Goal: Task Accomplishment & Management: Manage account settings

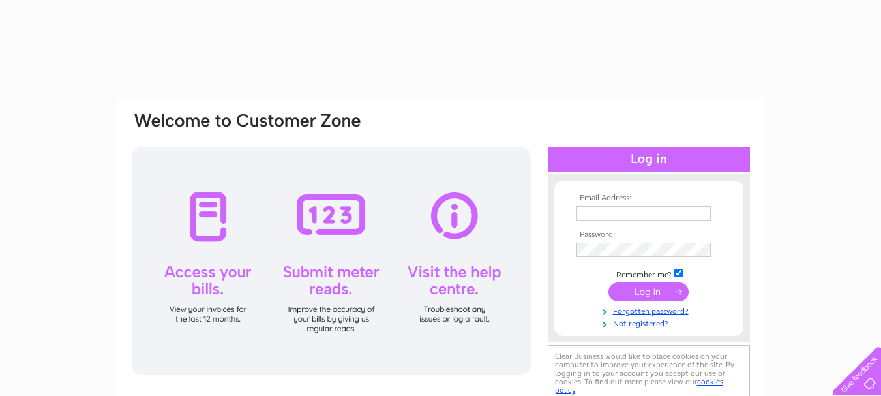
type input "Tirypant@outlook.com"
click at [640, 292] on input "submit" at bounding box center [648, 291] width 80 height 18
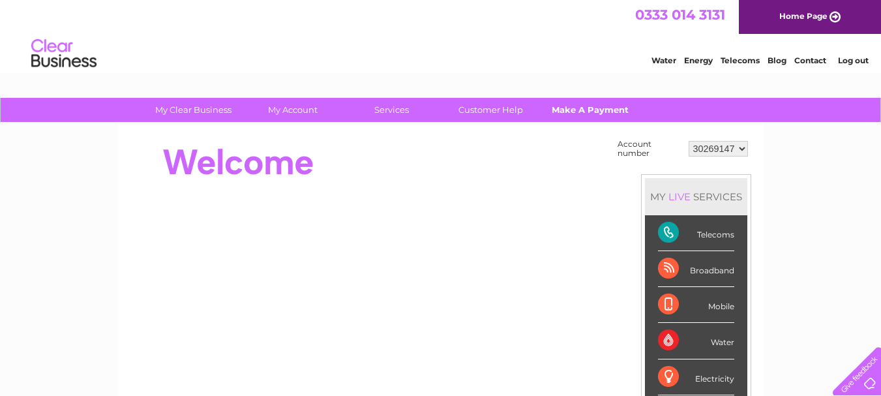
click at [630, 113] on link "Make A Payment" at bounding box center [590, 110] width 108 height 24
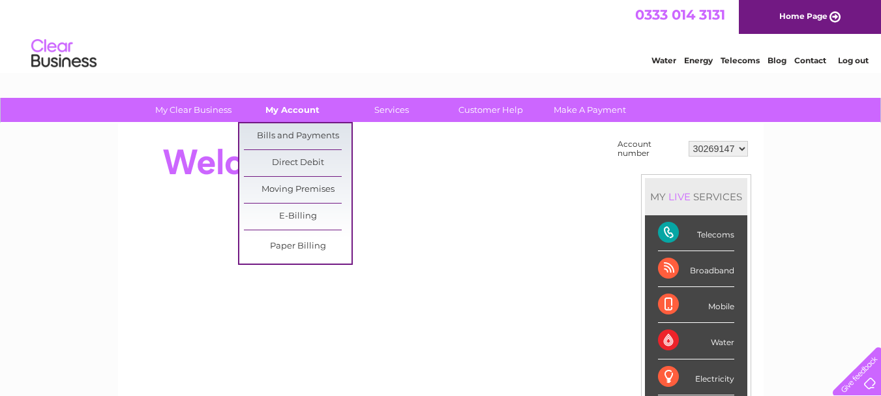
click at [306, 108] on link "My Account" at bounding box center [293, 110] width 108 height 24
click at [304, 129] on link "Bills and Payments" at bounding box center [298, 136] width 108 height 26
click at [302, 143] on link "Bills and Payments" at bounding box center [298, 136] width 108 height 26
click at [301, 131] on link "Bills and Payments" at bounding box center [298, 136] width 108 height 26
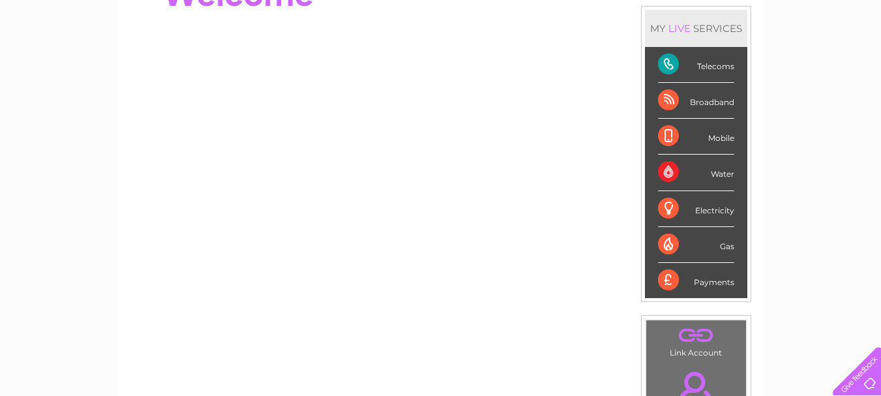
scroll to position [169, 0]
click at [672, 67] on div "Telecoms" at bounding box center [696, 64] width 76 height 36
click at [703, 57] on div "Telecoms" at bounding box center [696, 64] width 76 height 36
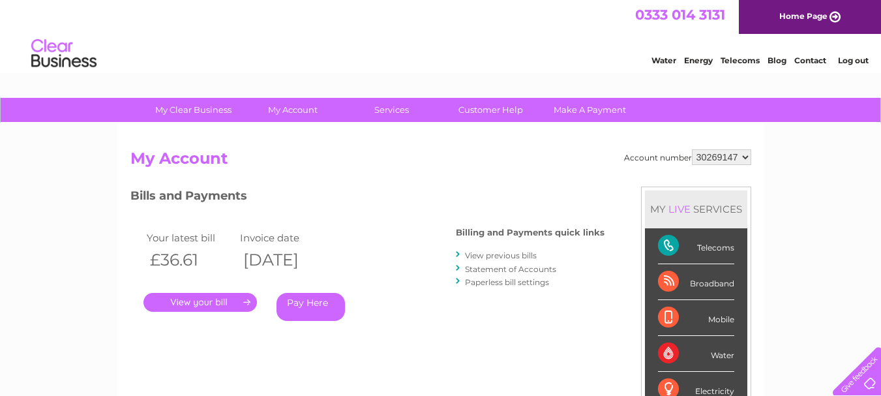
click at [214, 297] on link "." at bounding box center [199, 302] width 113 height 19
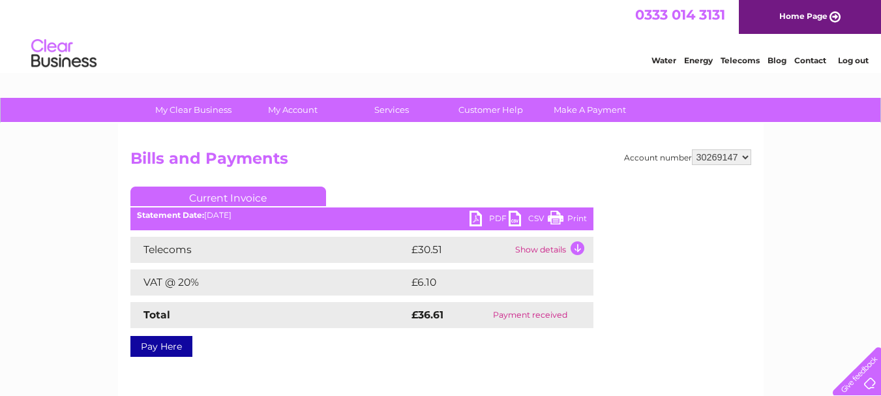
click at [484, 223] on link "PDF" at bounding box center [488, 220] width 39 height 19
